Goal: Task Accomplishment & Management: Manage account settings

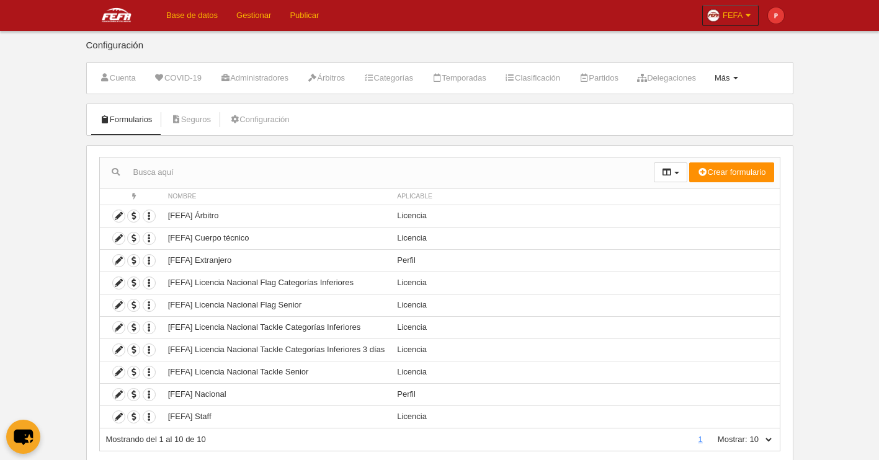
click at [745, 79] on link "Más Menú" at bounding box center [726, 78] width 37 height 19
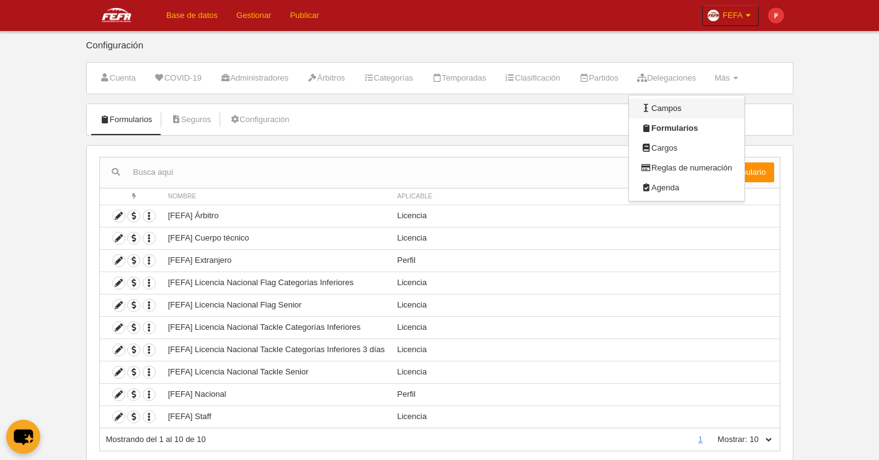
click at [690, 110] on link "Campos" at bounding box center [686, 109] width 115 height 20
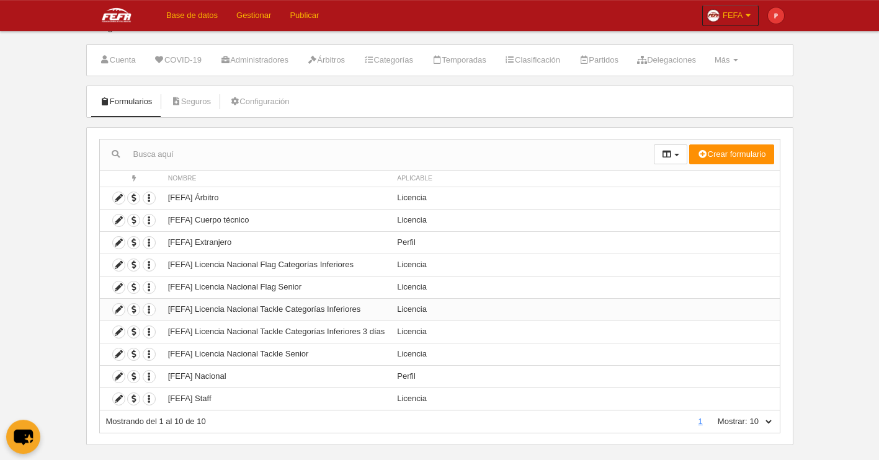
scroll to position [20, 0]
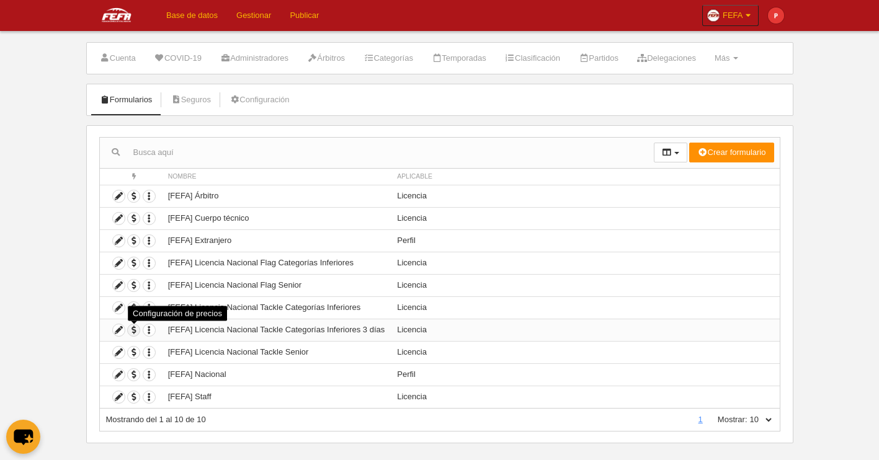
click at [132, 331] on span "button" at bounding box center [134, 331] width 12 height 12
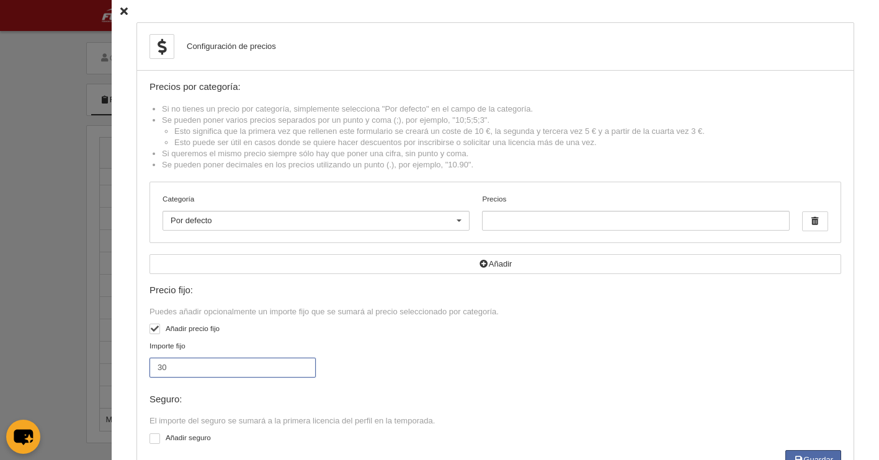
click at [184, 375] on input "30" at bounding box center [233, 368] width 166 height 20
drag, startPoint x: 176, startPoint y: 371, endPoint x: 122, endPoint y: 367, distance: 53.5
click at [150, 367] on input "30" at bounding box center [233, 368] width 166 height 20
click at [535, 220] on input "Precios" at bounding box center [635, 221] width 307 height 20
click at [516, 338] on label "Añadir precio fijo" at bounding box center [496, 330] width 692 height 14
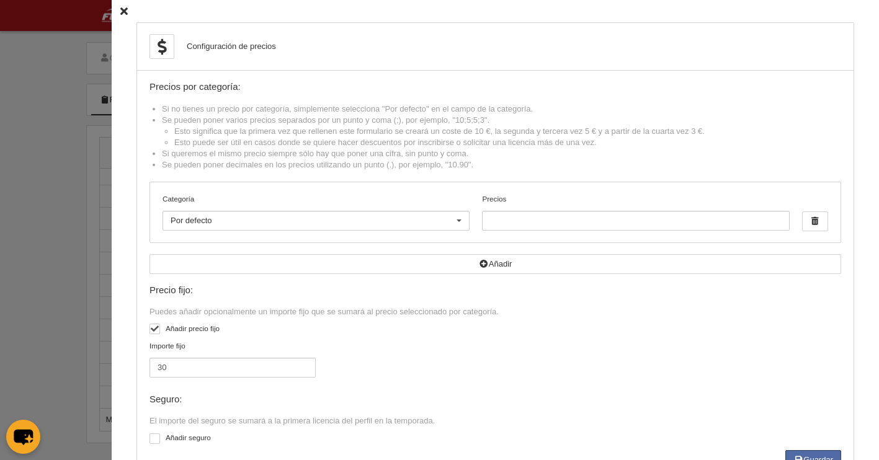
click at [158, 335] on input "checkbox" at bounding box center [154, 331] width 8 height 8
checkbox input "false"
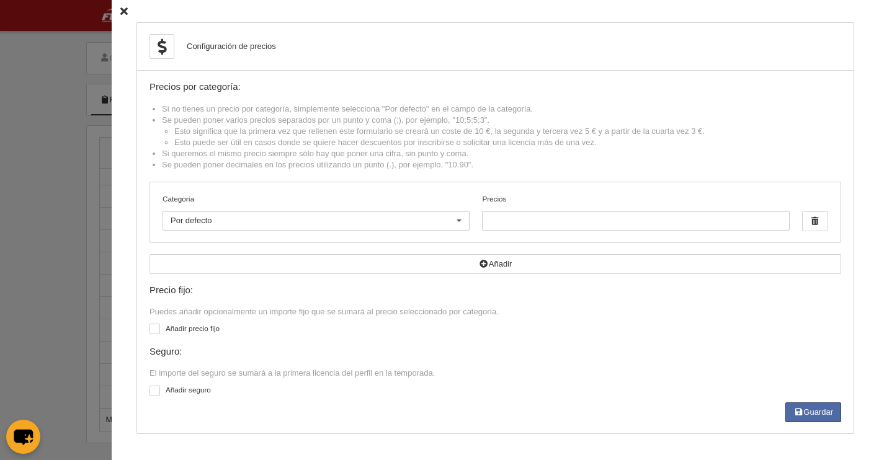
click at [112, 7] on div "Configuración de precios Precios por categoría: Si no tienes un precio por cate…" at bounding box center [496, 230] width 768 height 460
click at [112, 11] on div "Configuración de precios Precios por categoría: Si no tienes un precio por cate…" at bounding box center [496, 230] width 768 height 460
click at [121, 15] on div "Configuración de precios Precios por categoría: Si no tienes un precio por cate…" at bounding box center [496, 230] width 768 height 460
click at [120, 12] on icon at bounding box center [123, 11] width 7 height 8
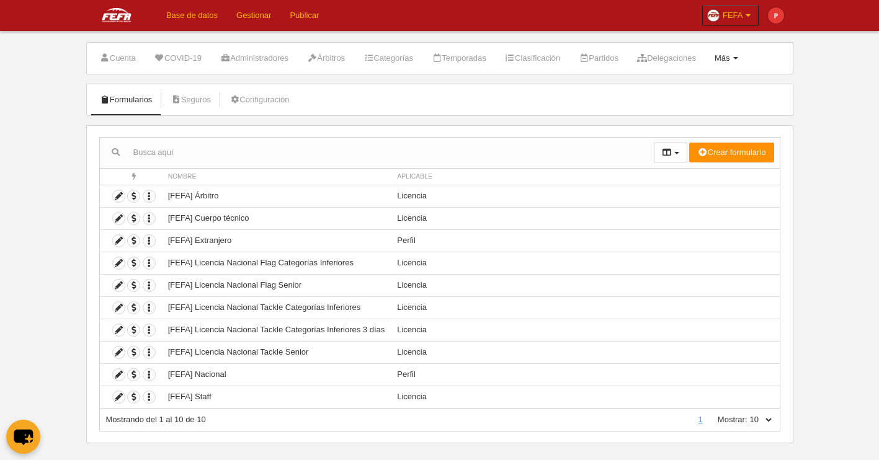
drag, startPoint x: 748, startPoint y: 54, endPoint x: 746, endPoint y: 62, distance: 8.4
click at [745, 55] on link "Más Menú" at bounding box center [726, 58] width 37 height 19
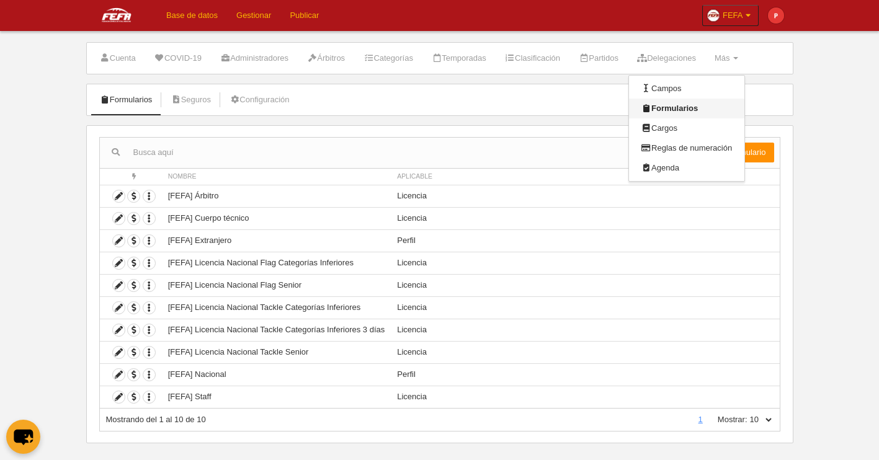
click at [686, 109] on link "Formularios" at bounding box center [686, 109] width 115 height 20
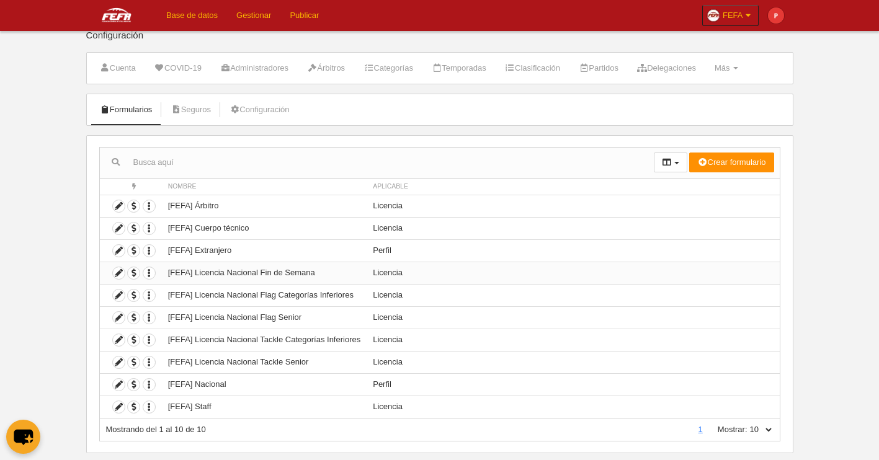
scroll to position [20, 0]
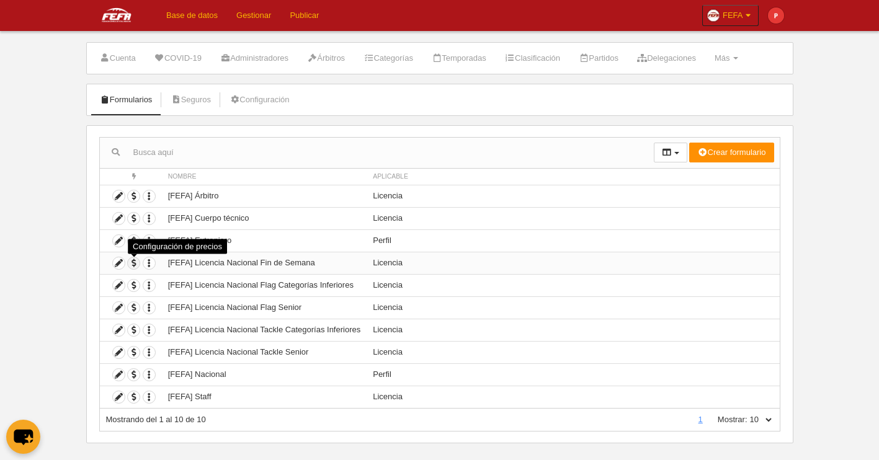
click at [136, 266] on span "button" at bounding box center [134, 264] width 12 height 12
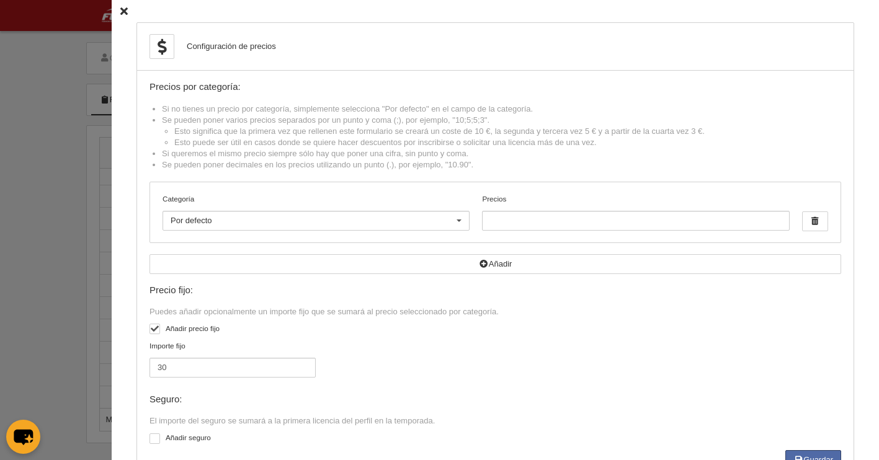
click at [363, 201] on label "Categoría" at bounding box center [316, 199] width 307 height 11
click at [171, 215] on input "Categoría" at bounding box center [171, 220] width 0 height 11
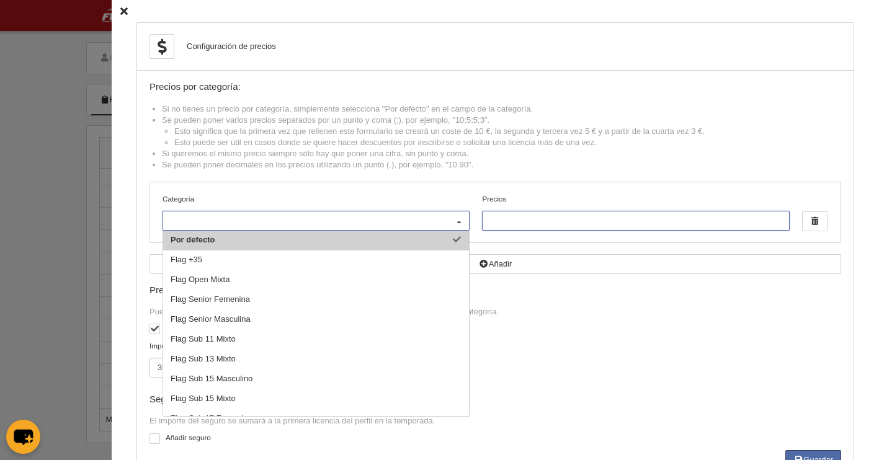
click at [509, 224] on input "Precios" at bounding box center [635, 221] width 307 height 20
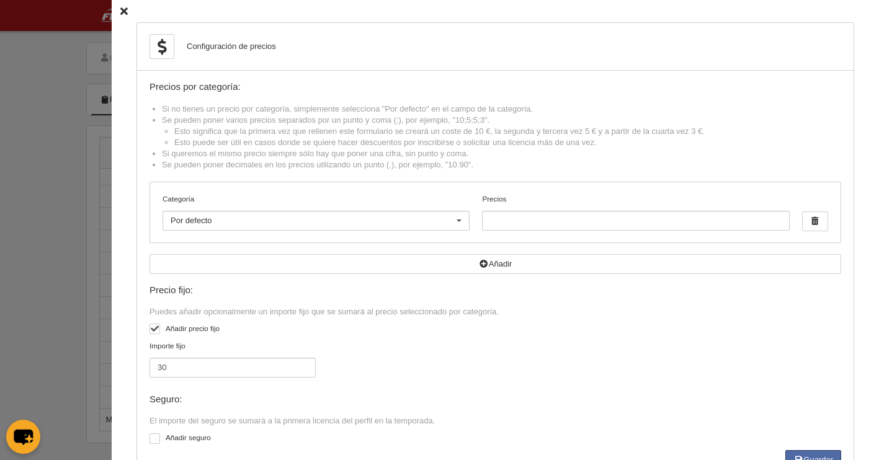
click at [42, 112] on div at bounding box center [439, 230] width 879 height 460
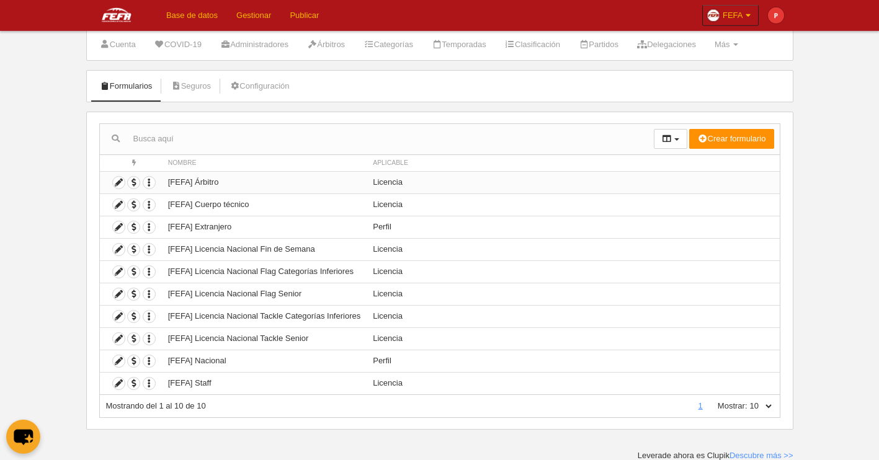
scroll to position [35, 0]
click at [133, 271] on span "button" at bounding box center [134, 271] width 12 height 12
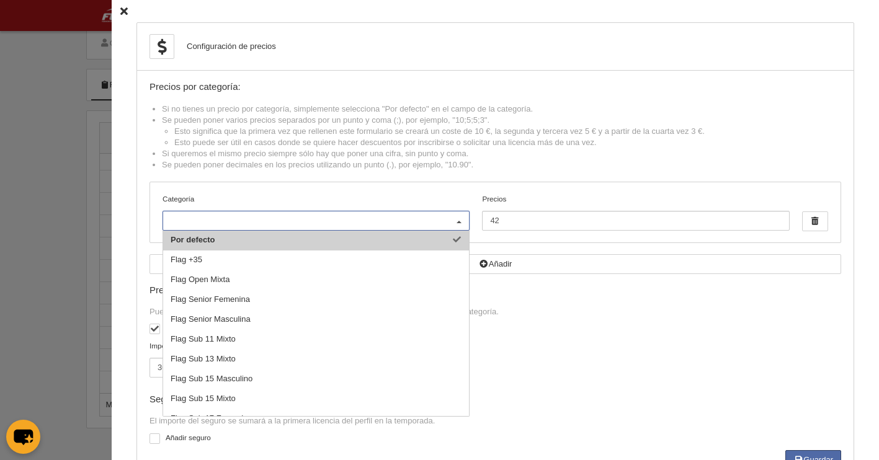
click at [325, 188] on div "Categoría Por defecto Flag +35 Flag Open Mixta Flag Senior Femenina Flag Senior…" at bounding box center [495, 212] width 691 height 60
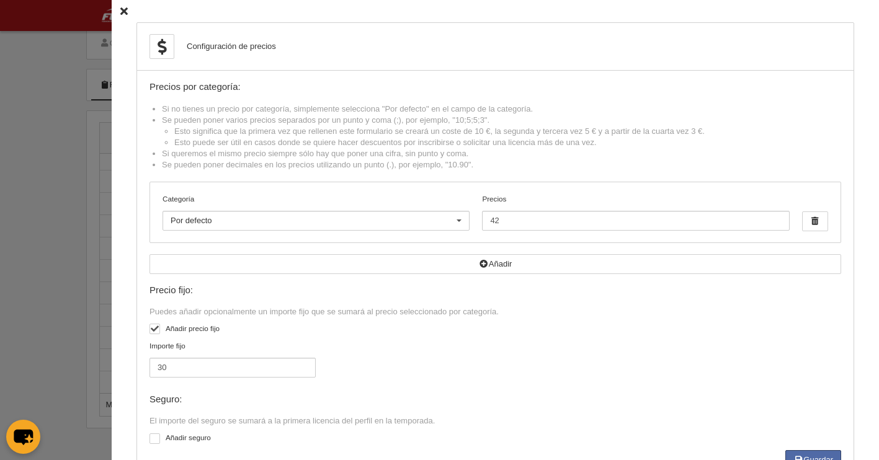
click at [112, 10] on div "Configuración de precios Precios por categoría: Si no tienes un precio por cate…" at bounding box center [496, 252] width 768 height 505
click at [120, 14] on icon at bounding box center [123, 11] width 7 height 8
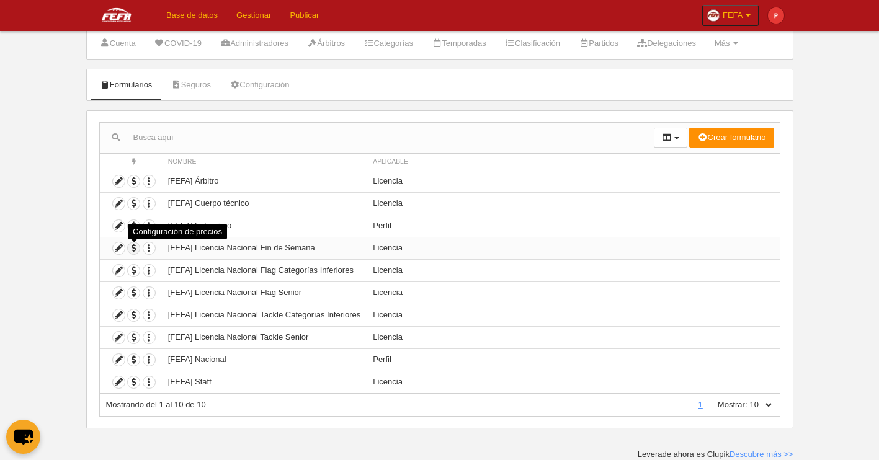
click at [132, 247] on span "button" at bounding box center [134, 249] width 12 height 12
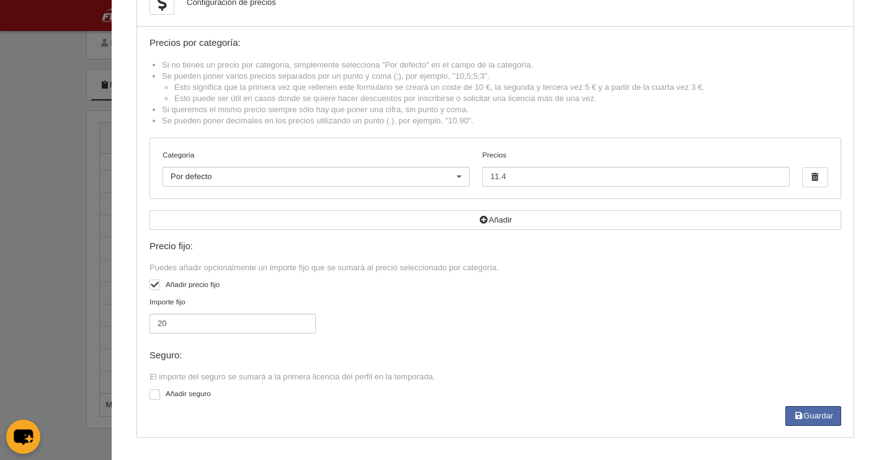
scroll to position [0, 0]
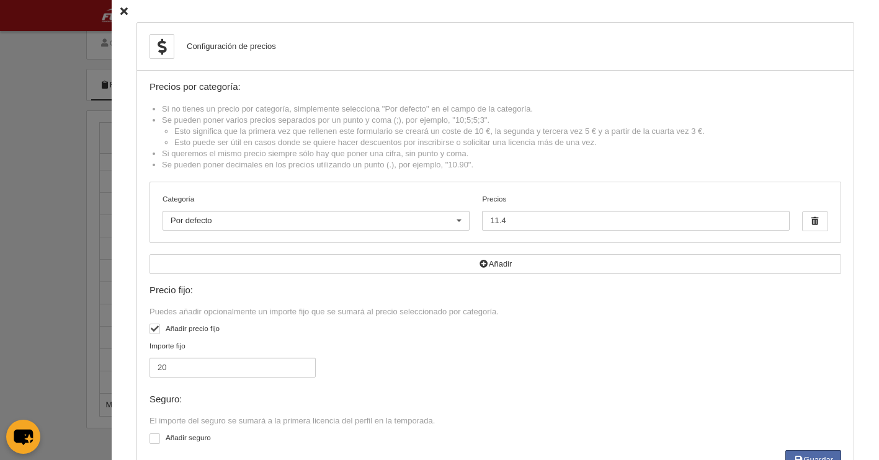
click at [120, 14] on icon at bounding box center [123, 11] width 7 height 8
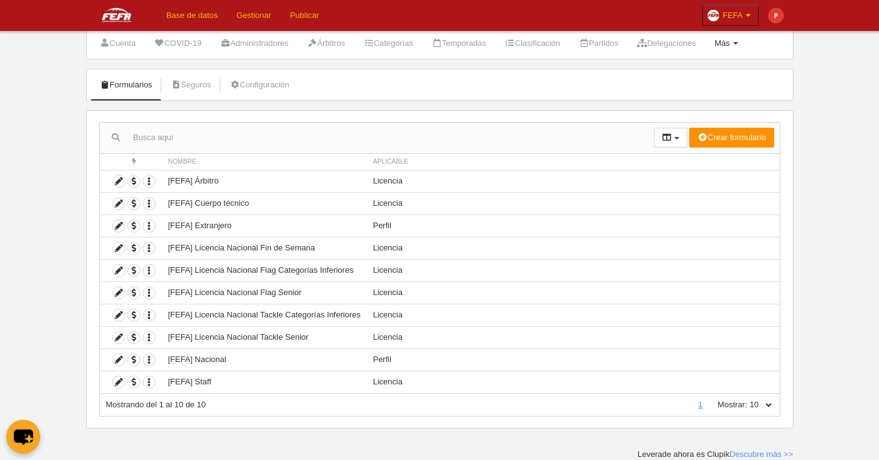
click at [745, 44] on link "Más Menú" at bounding box center [726, 43] width 37 height 19
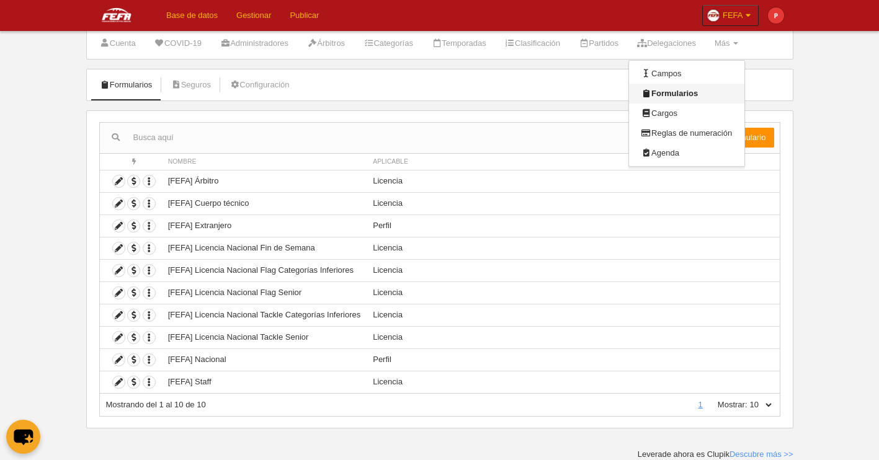
click at [727, 92] on link "Formularios" at bounding box center [686, 94] width 115 height 20
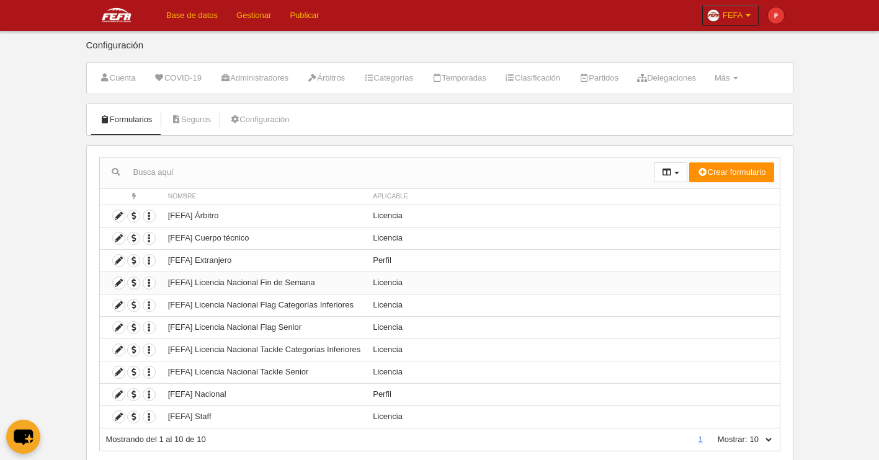
click at [194, 284] on td "[FEFA] Licencia Nacional Fin de Semana" at bounding box center [264, 283] width 205 height 22
click at [120, 285] on icon at bounding box center [119, 283] width 12 height 12
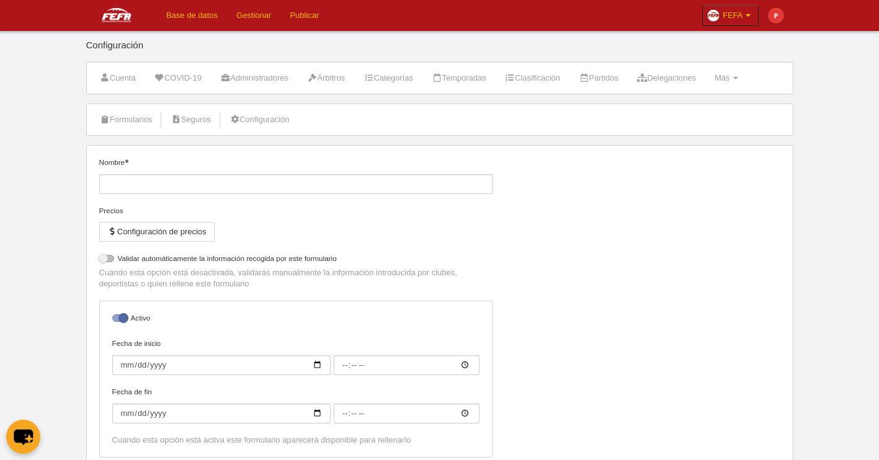
type input "[FEFA] Licencia Nacional Fin de Semana"
checkbox input "true"
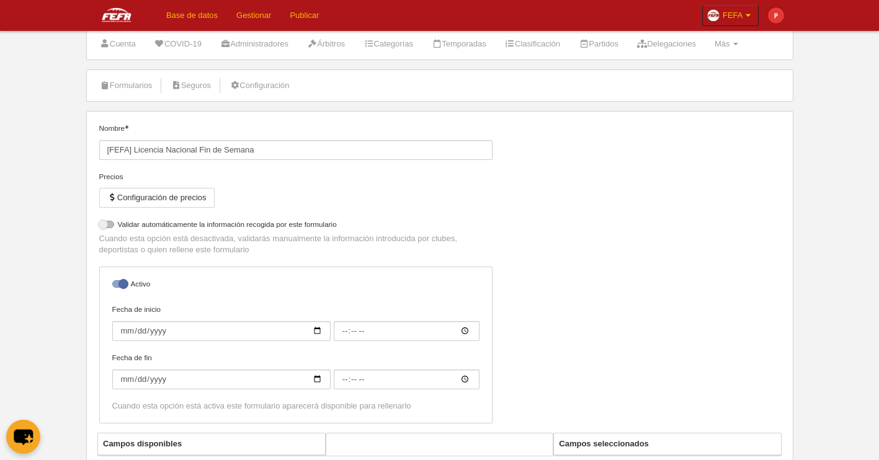
select select "selected"
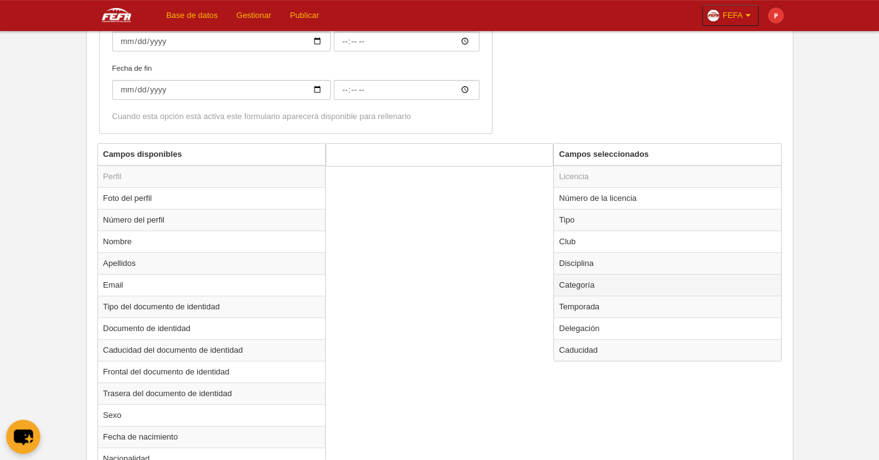
scroll to position [377, 0]
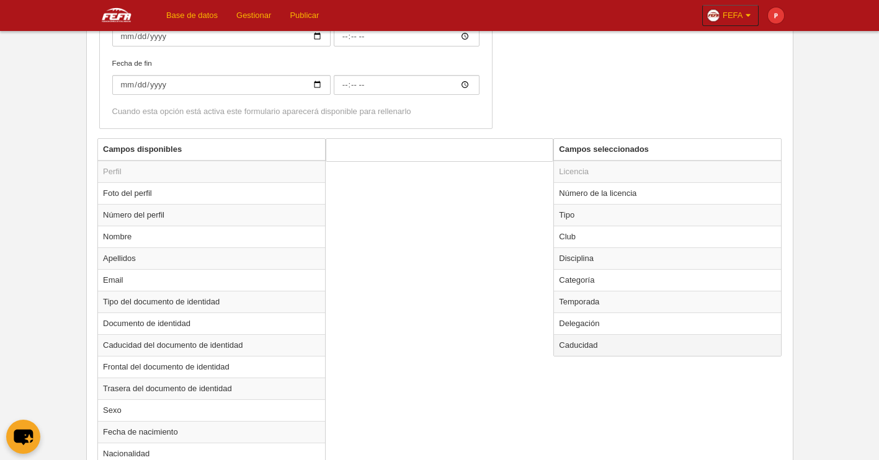
click at [595, 348] on td "Caducidad" at bounding box center [667, 345] width 227 height 22
radio input "true"
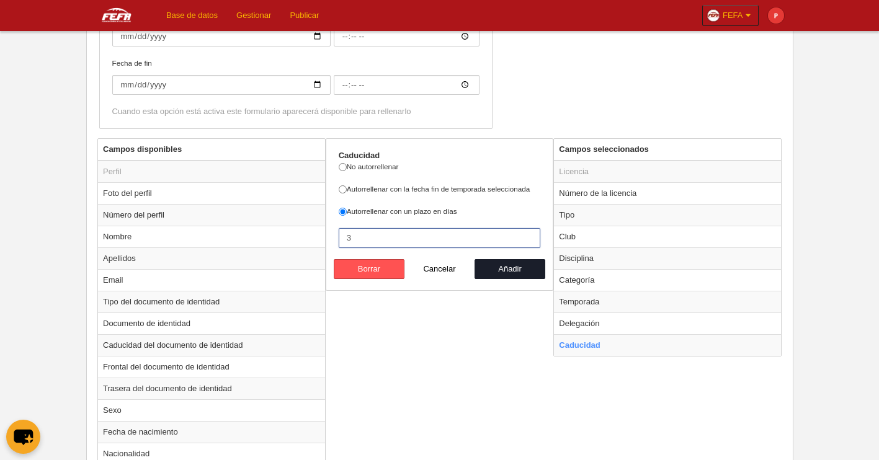
drag, startPoint x: 357, startPoint y: 236, endPoint x: 356, endPoint y: 246, distance: 9.4
click at [339, 238] on input "3" at bounding box center [440, 238] width 202 height 20
drag, startPoint x: 363, startPoint y: 242, endPoint x: 354, endPoint y: 251, distance: 12.7
click at [339, 245] on input "3" at bounding box center [440, 238] width 202 height 20
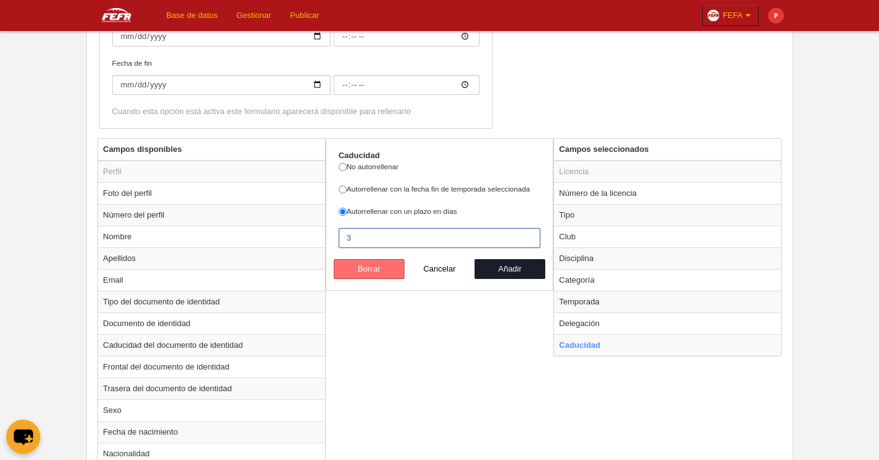
drag, startPoint x: 356, startPoint y: 236, endPoint x: 359, endPoint y: 266, distance: 29.9
click at [339, 240] on input "3" at bounding box center [440, 238] width 202 height 20
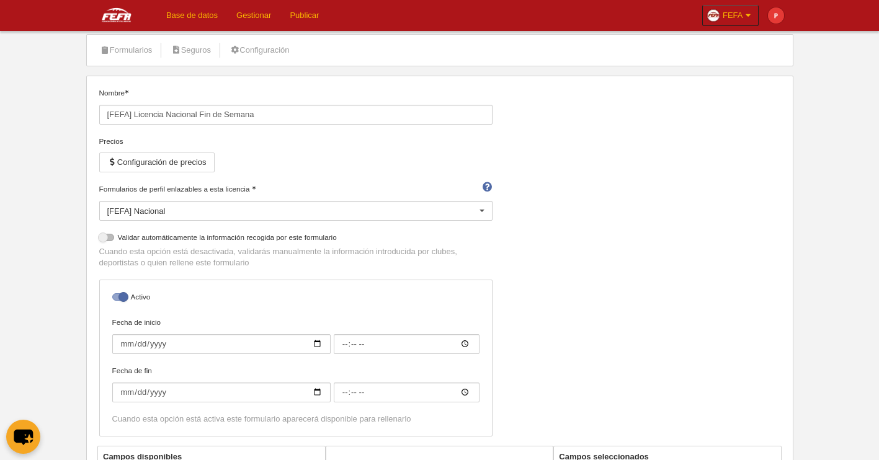
scroll to position [0, 0]
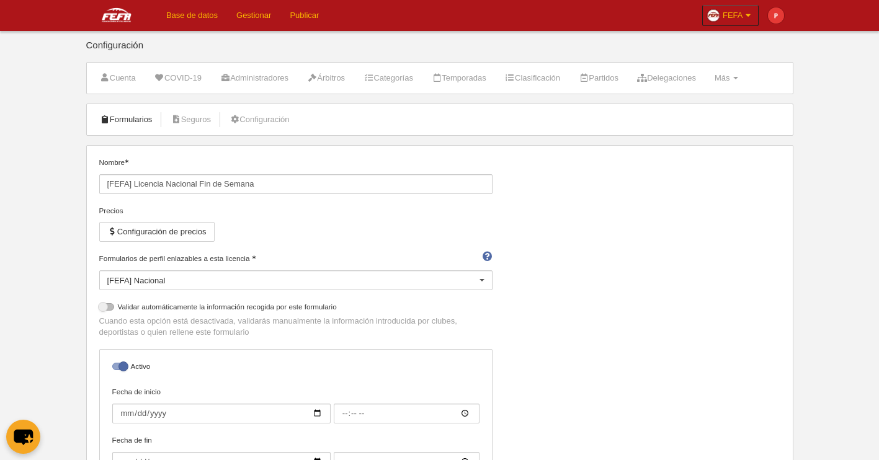
click at [133, 124] on link "Formularios" at bounding box center [126, 119] width 66 height 19
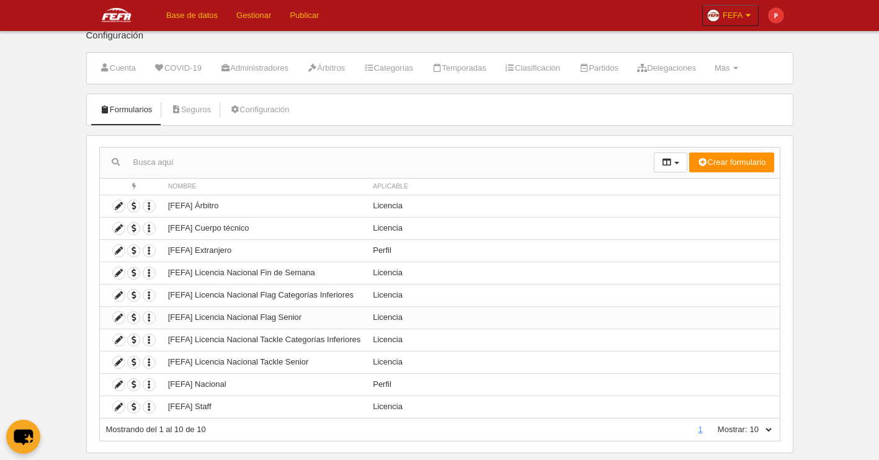
scroll to position [35, 0]
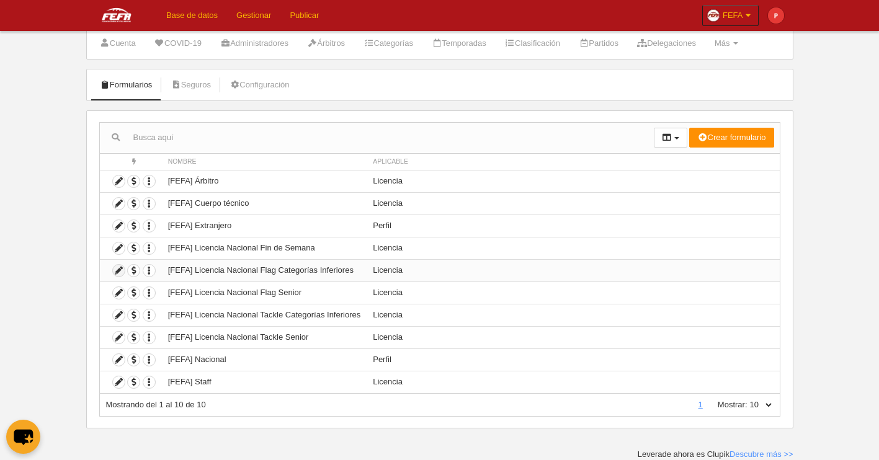
click at [122, 269] on icon at bounding box center [119, 271] width 12 height 12
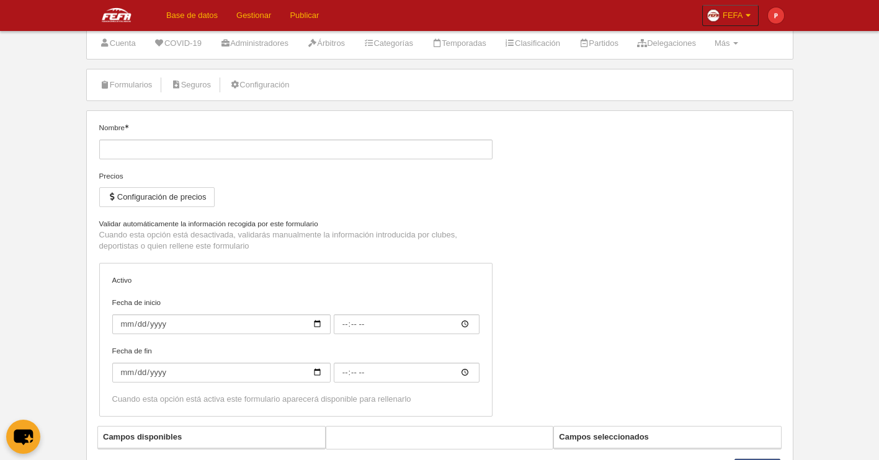
type input "[FEFA] Licencia Nacional Flag Categorías Inferiores"
checkbox input "true"
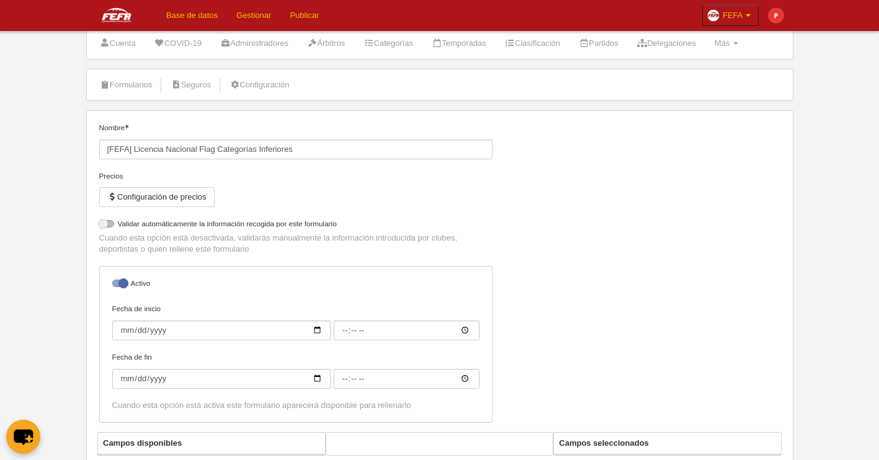
select select "selected"
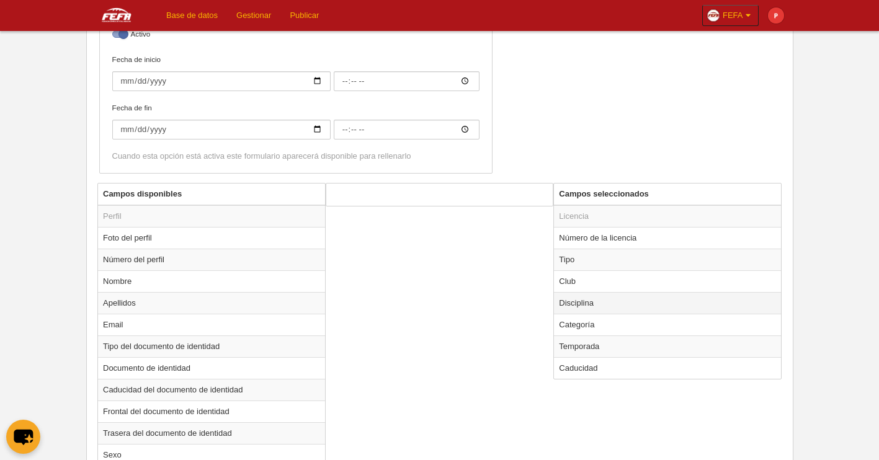
scroll to position [343, 0]
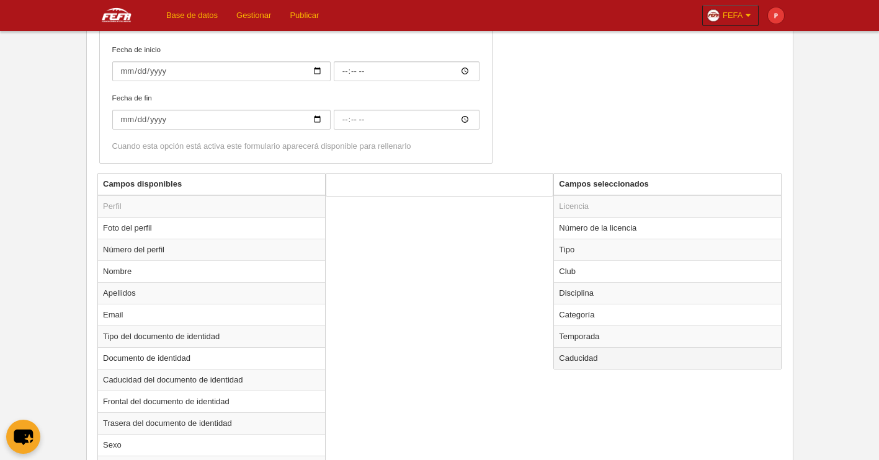
click at [595, 358] on td "Caducidad" at bounding box center [667, 359] width 227 height 22
radio input "true"
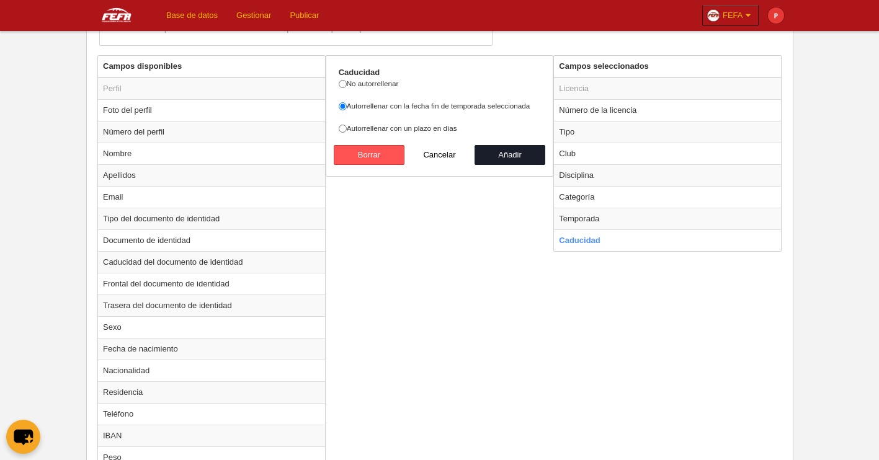
scroll to position [462, 0]
click at [588, 220] on td "Temporada" at bounding box center [667, 218] width 227 height 22
radio input "true"
select select "8371"
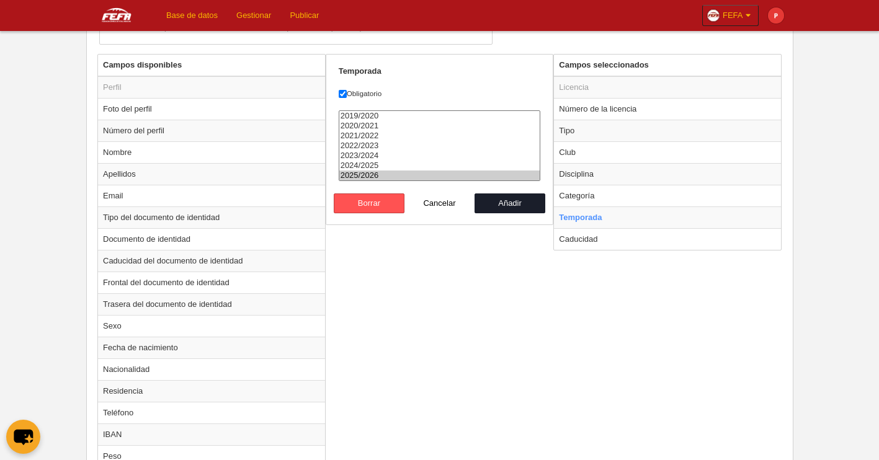
click at [389, 181] on option "2025/2026" at bounding box center [439, 176] width 201 height 10
click at [442, 213] on button "Cancelar" at bounding box center [440, 204] width 71 height 20
radio input "false"
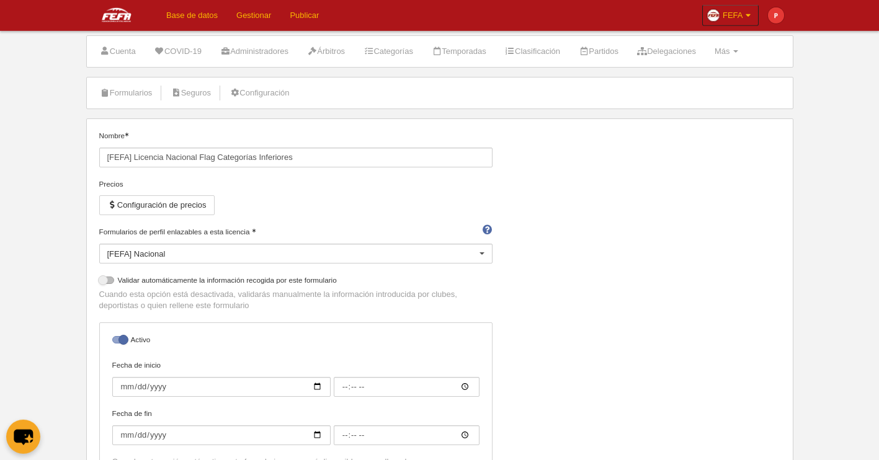
scroll to position [0, 0]
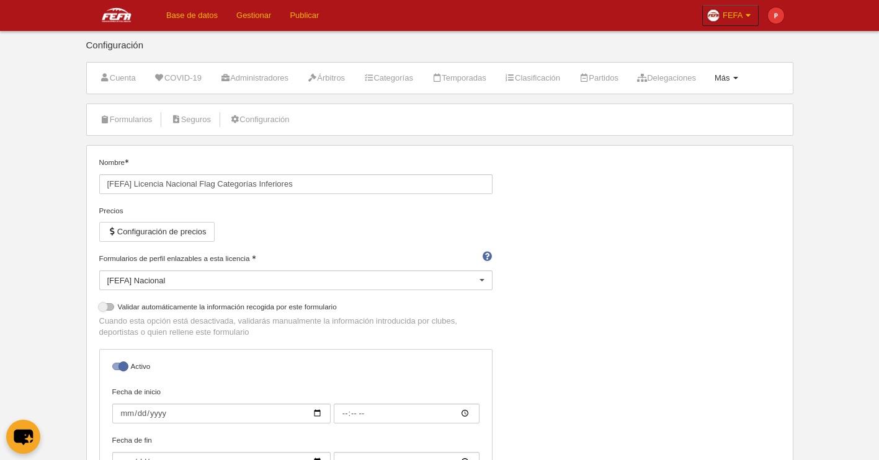
click at [745, 81] on link "Más Menú" at bounding box center [726, 78] width 37 height 19
click at [701, 110] on link "Campos" at bounding box center [686, 109] width 115 height 20
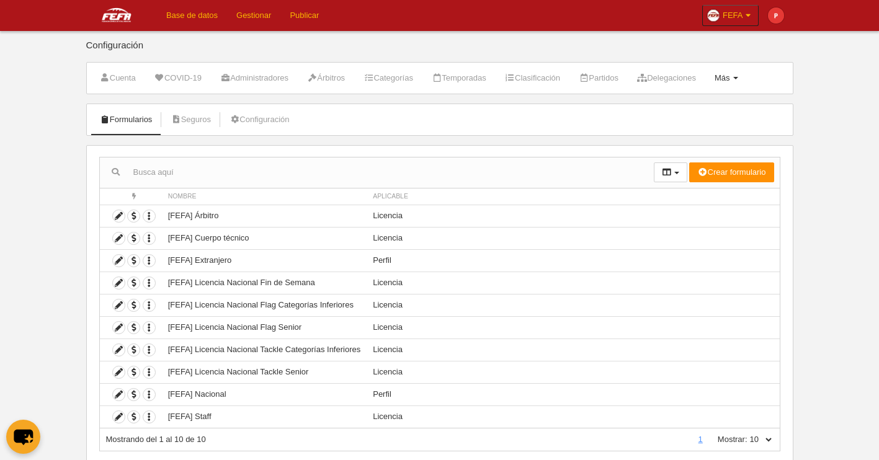
click at [745, 75] on link "Más Menú" at bounding box center [726, 78] width 37 height 19
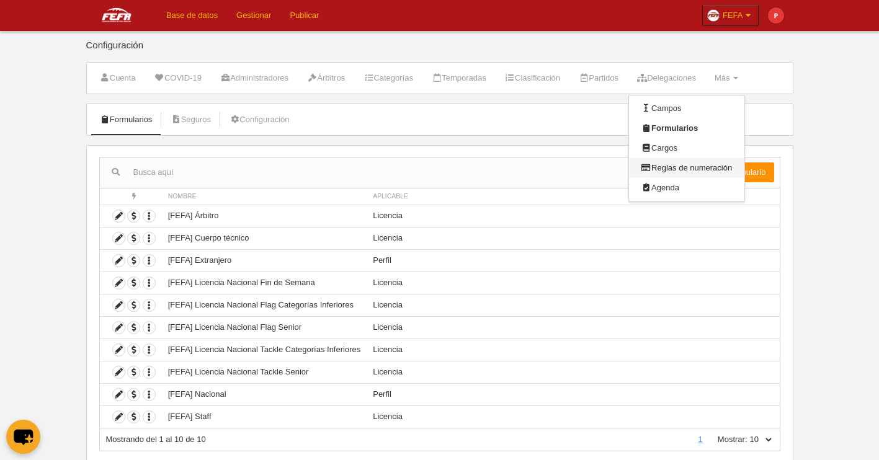
click at [696, 169] on link "Reglas de numeración" at bounding box center [686, 168] width 115 height 20
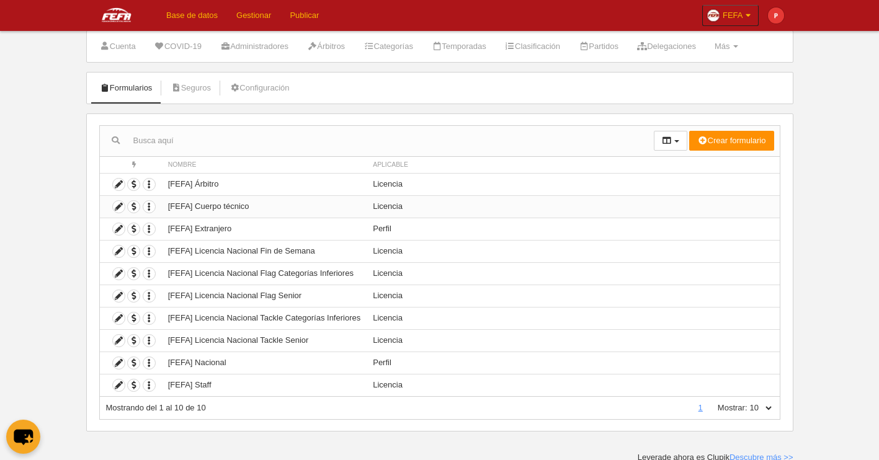
scroll to position [35, 0]
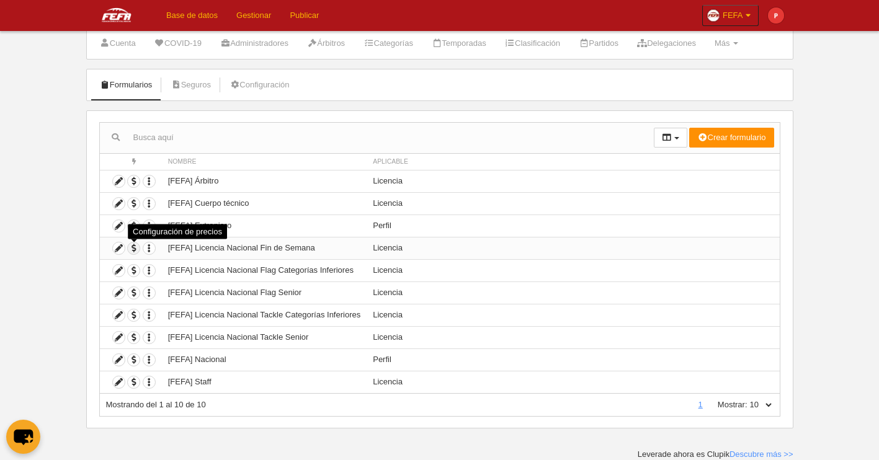
click at [130, 248] on span "button" at bounding box center [134, 249] width 12 height 12
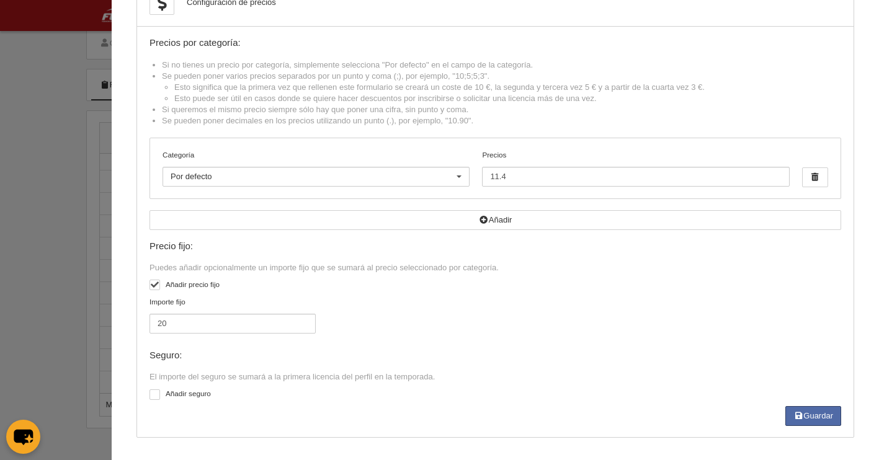
scroll to position [0, 0]
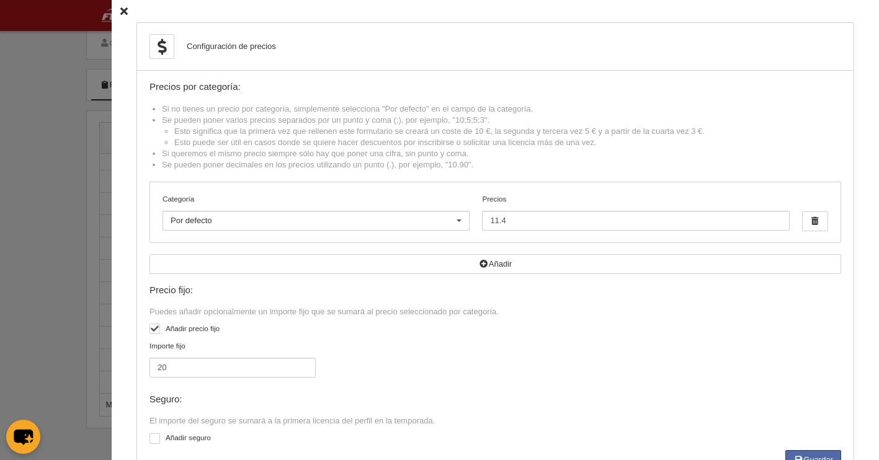
click at [120, 12] on icon at bounding box center [123, 11] width 7 height 8
